Goal: Task Accomplishment & Management: Manage account settings

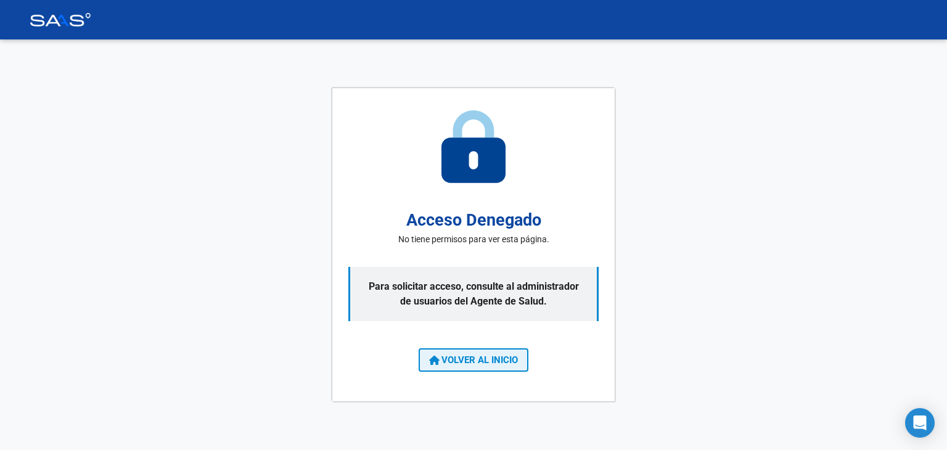
click at [462, 361] on span "VOLVER AL INICIO" at bounding box center [473, 359] width 89 height 11
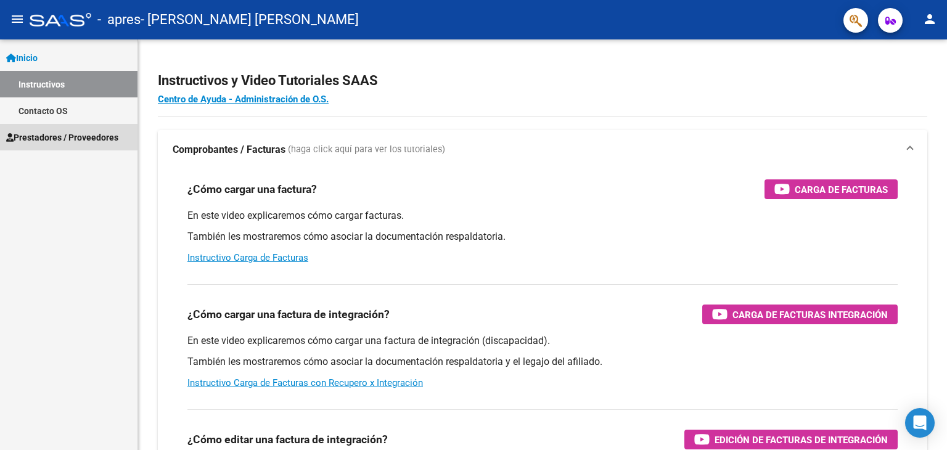
click at [86, 149] on link "Prestadores / Proveedores" at bounding box center [68, 137] width 137 height 27
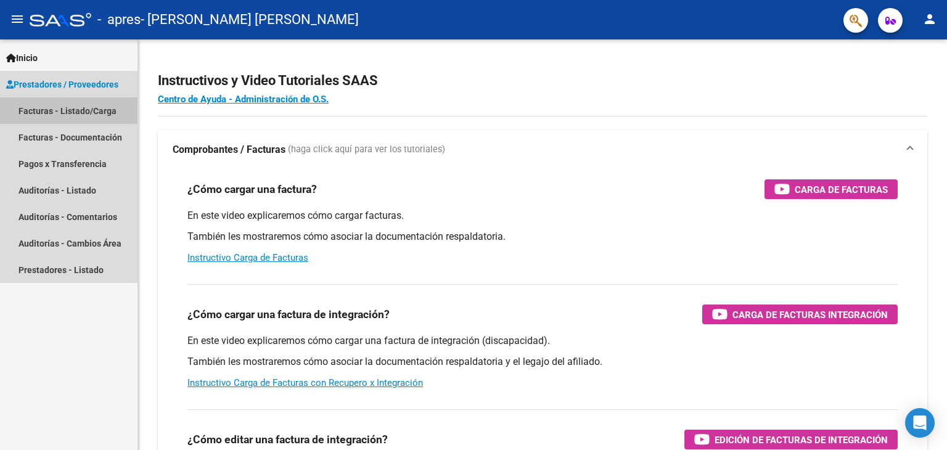
click at [106, 112] on link "Facturas - Listado/Carga" at bounding box center [68, 110] width 137 height 27
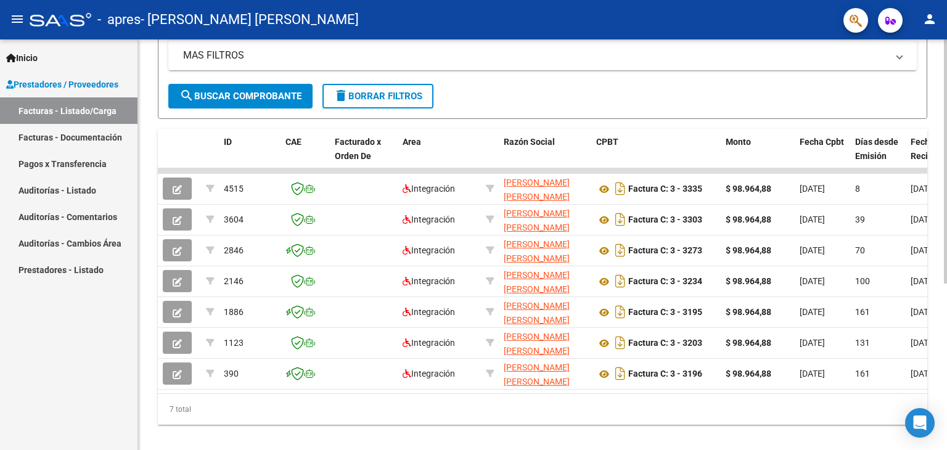
scroll to position [259, 0]
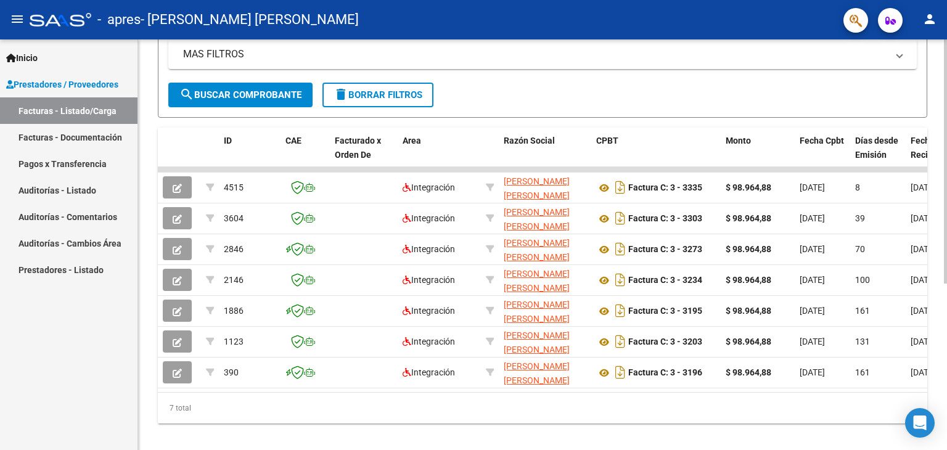
click at [946, 208] on div at bounding box center [945, 320] width 3 height 244
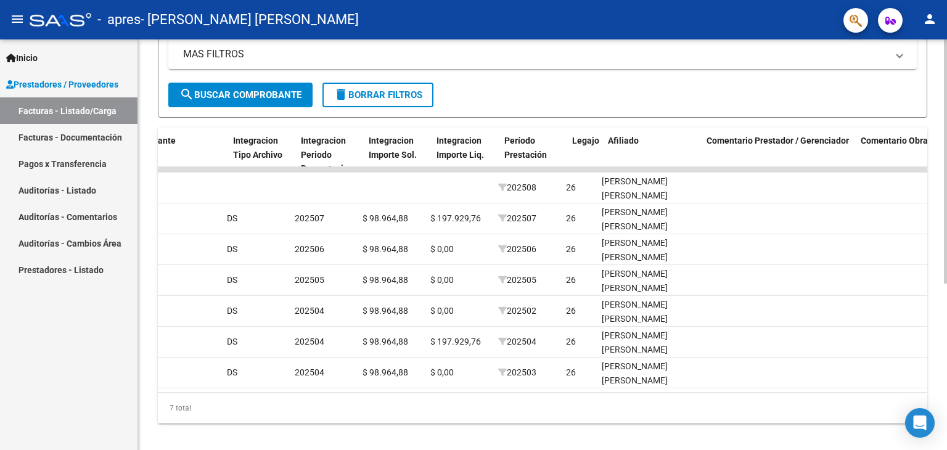
scroll to position [0, 1260]
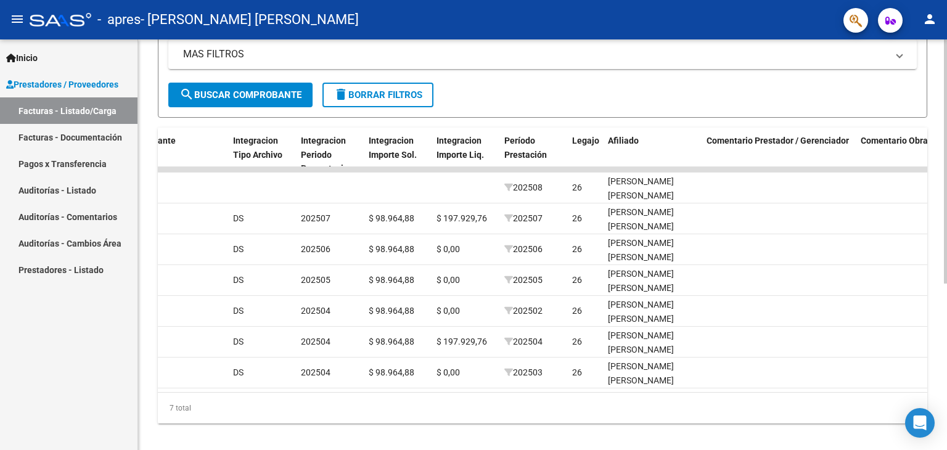
drag, startPoint x: 674, startPoint y: 402, endPoint x: 657, endPoint y: 406, distance: 17.8
click at [657, 406] on div "7 total" at bounding box center [542, 408] width 769 height 31
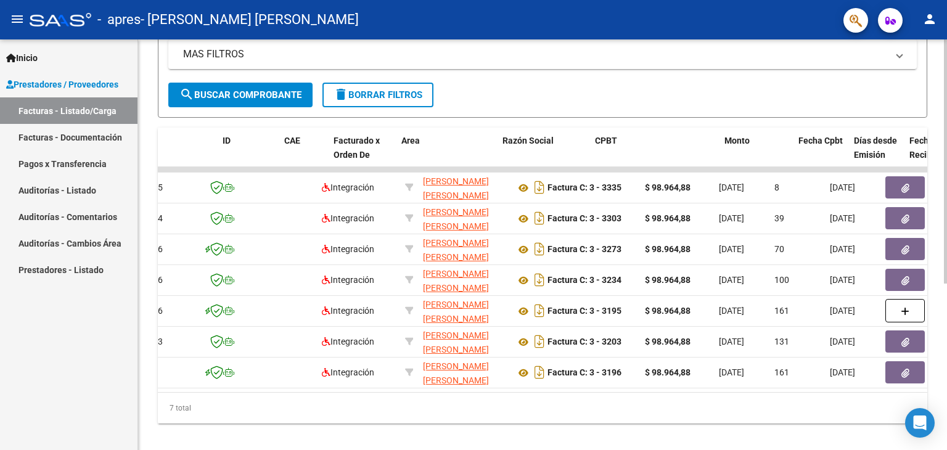
scroll to position [0, 0]
